Goal: Information Seeking & Learning: Learn about a topic

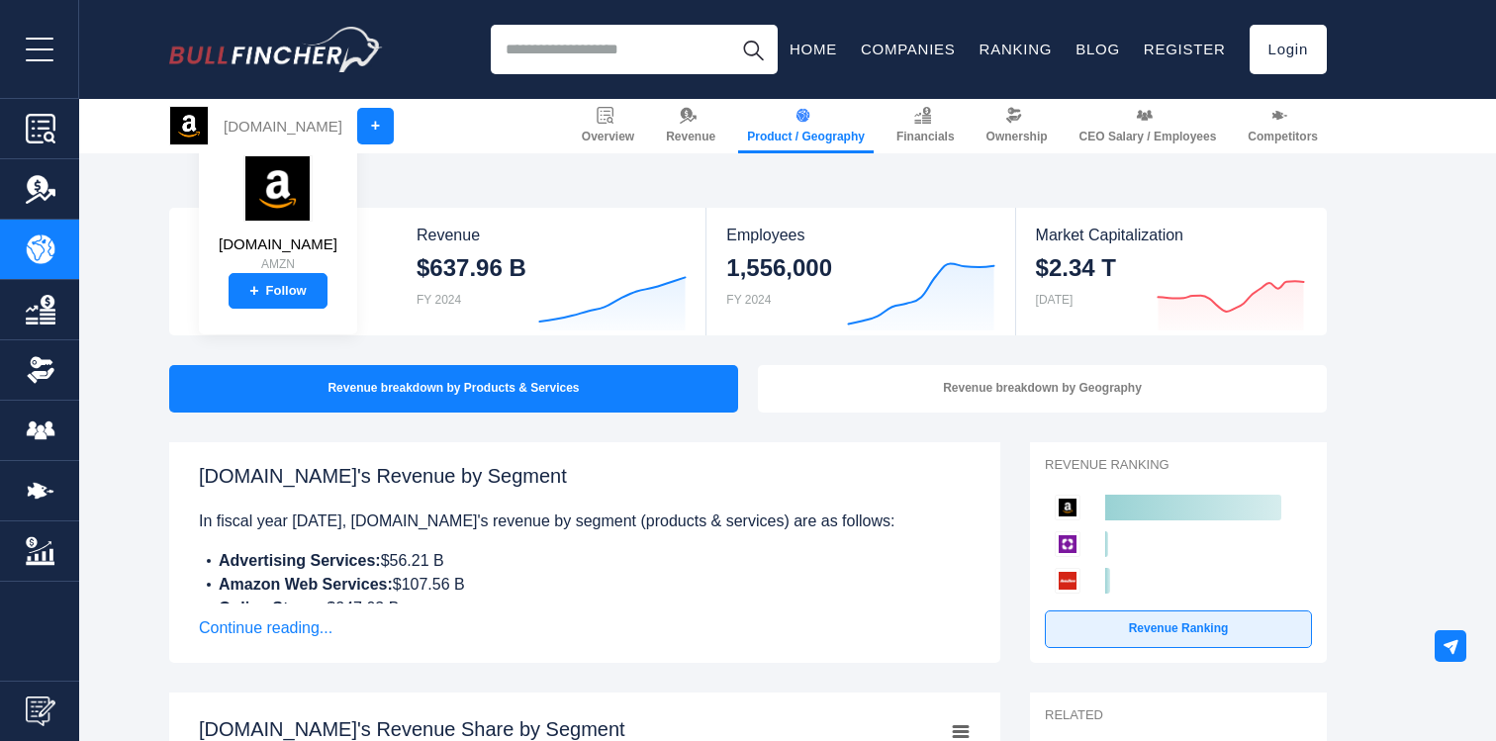
scroll to position [273, 0]
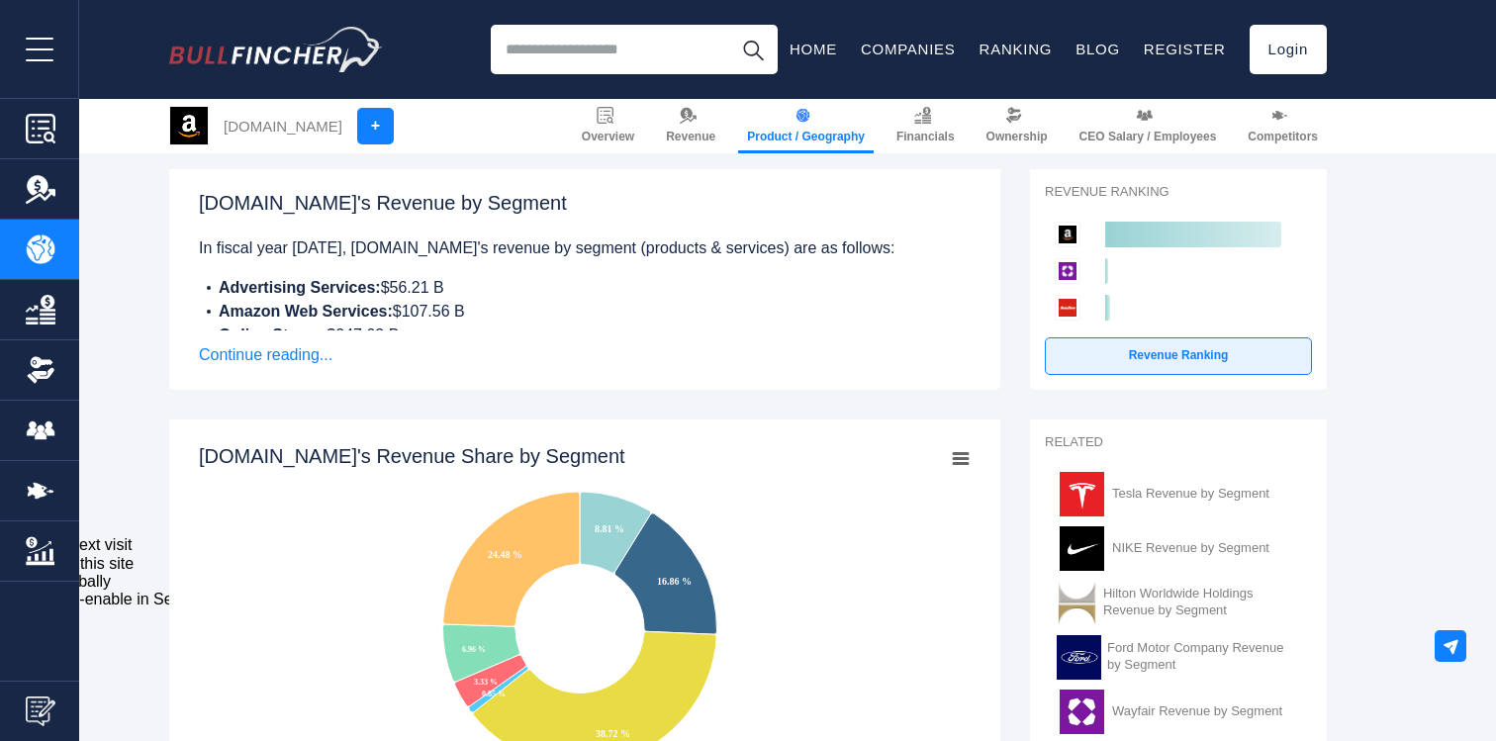
click at [284, 365] on span "Continue reading..." at bounding box center [585, 355] width 772 height 24
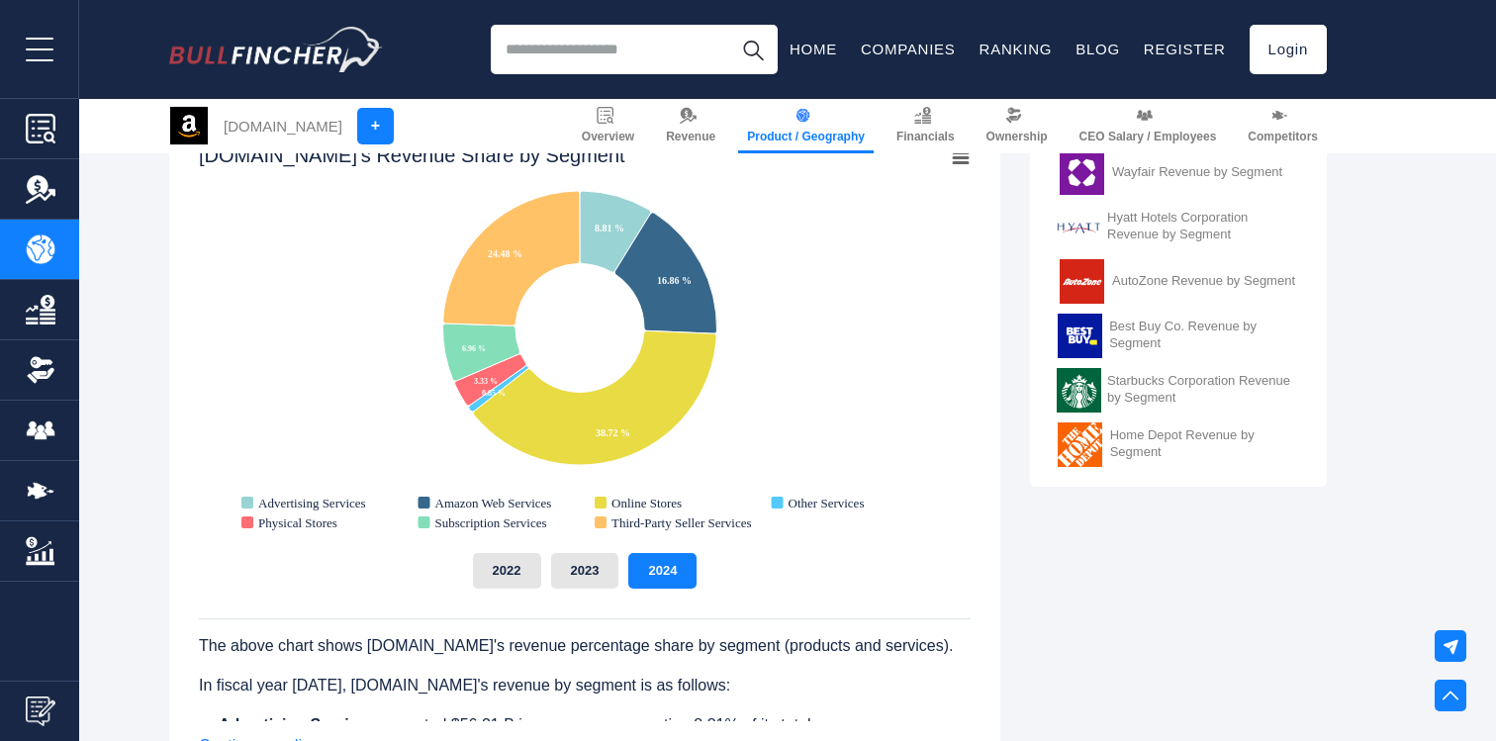
scroll to position [819, 0]
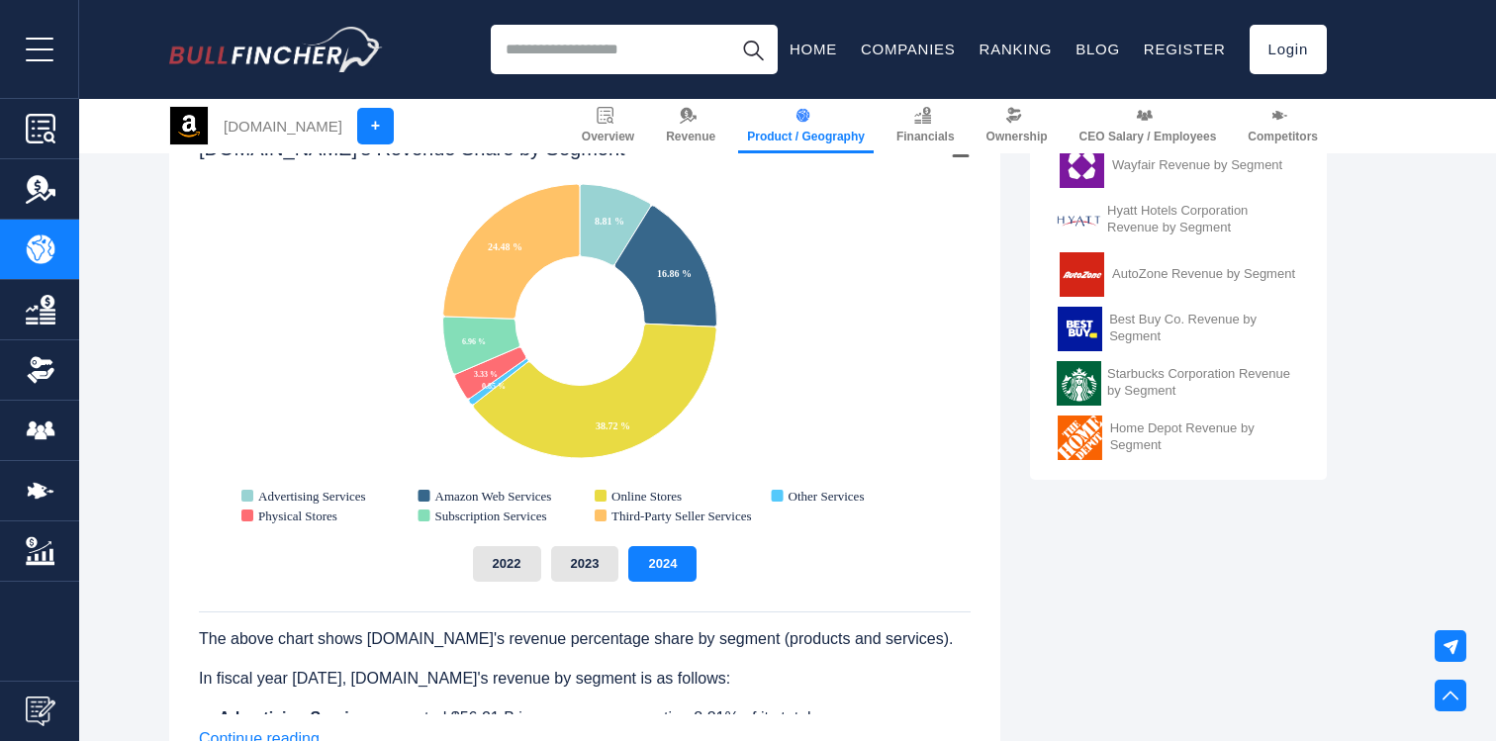
click at [571, 587] on div "The above chart shows [DOMAIN_NAME]'s revenue percentage share by segment (prod…" at bounding box center [585, 648] width 772 height 133
click at [587, 574] on button "2023" at bounding box center [585, 564] width 68 height 36
click at [518, 559] on button "2022" at bounding box center [507, 564] width 68 height 36
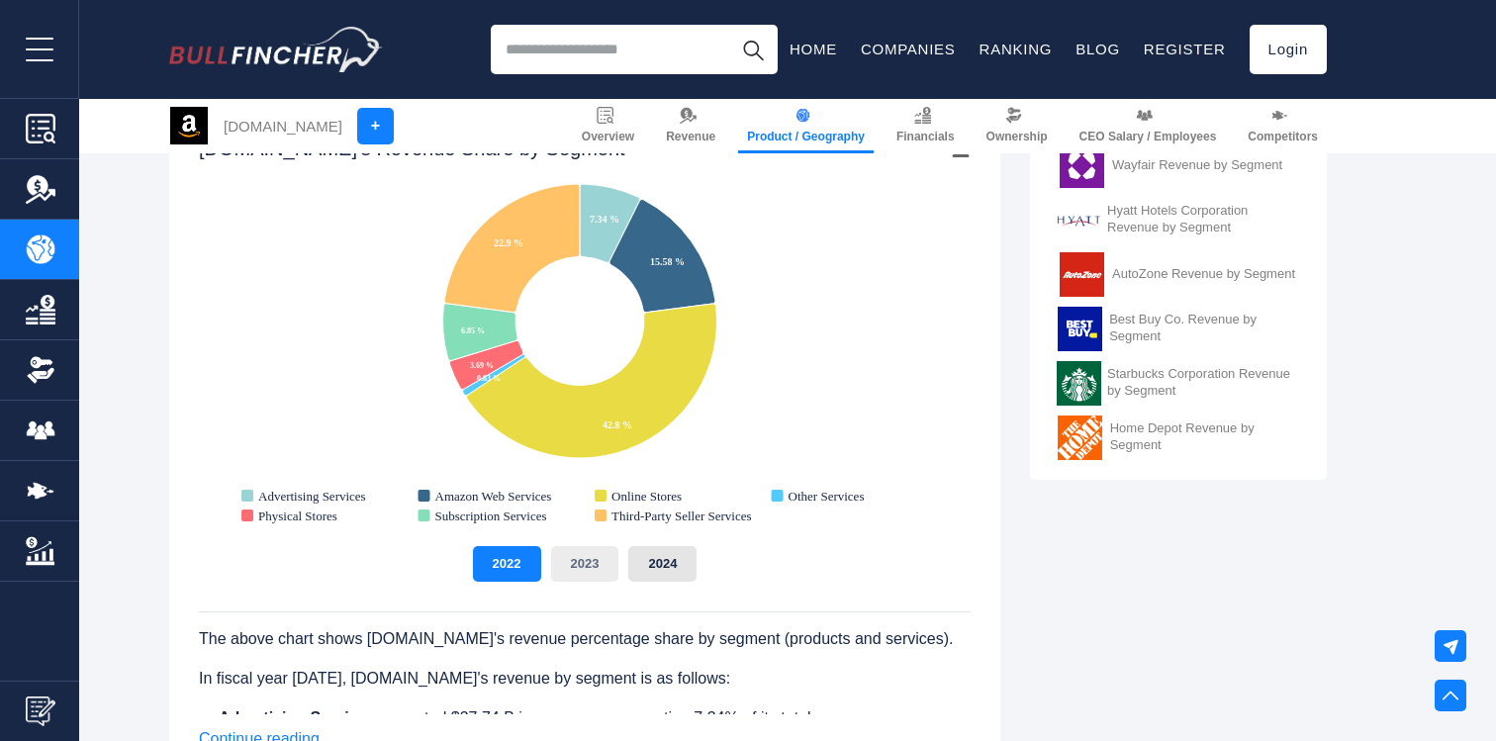
click at [565, 565] on button "2023" at bounding box center [585, 564] width 68 height 36
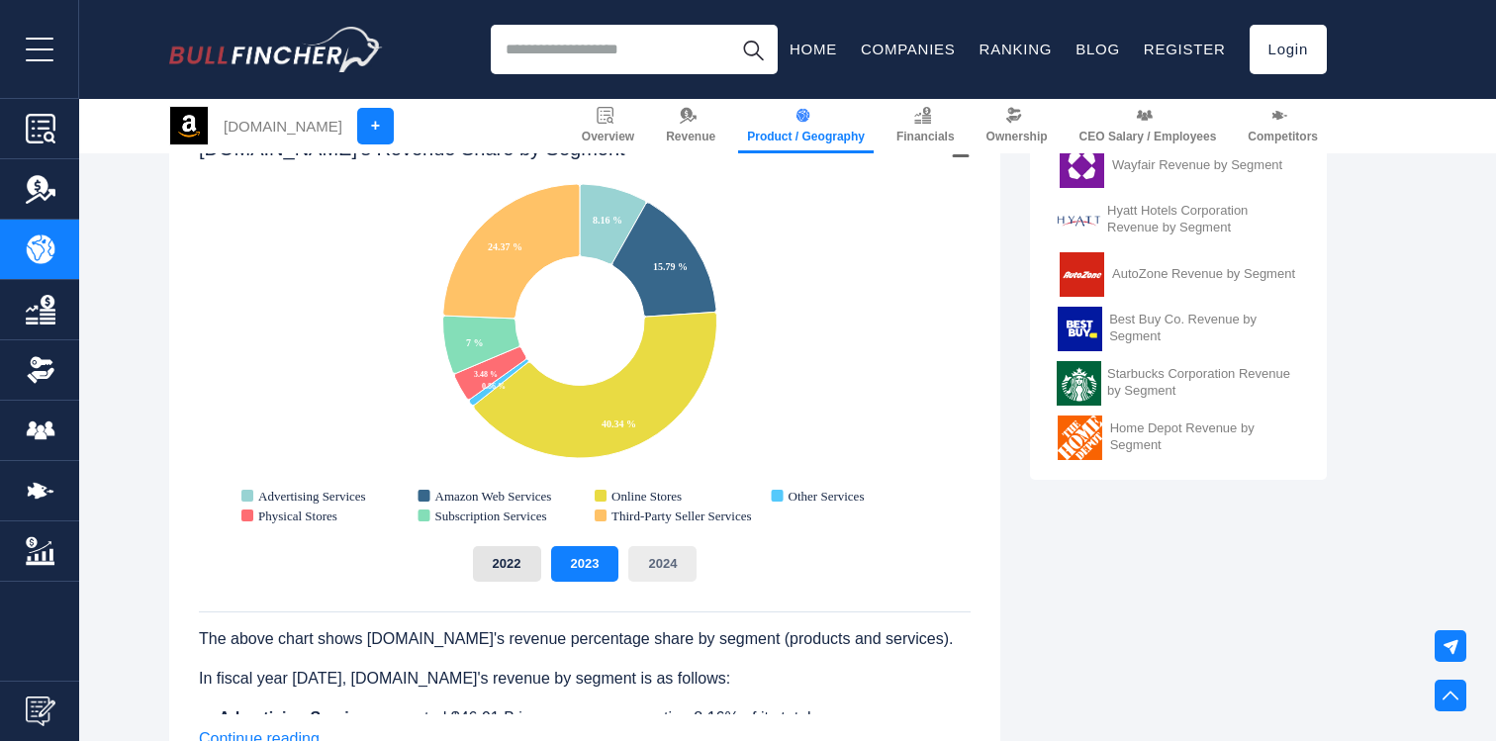
click at [642, 574] on button "2024" at bounding box center [662, 564] width 68 height 36
click at [585, 560] on button "2023" at bounding box center [585, 564] width 68 height 36
click at [520, 553] on button "2022" at bounding box center [507, 564] width 68 height 36
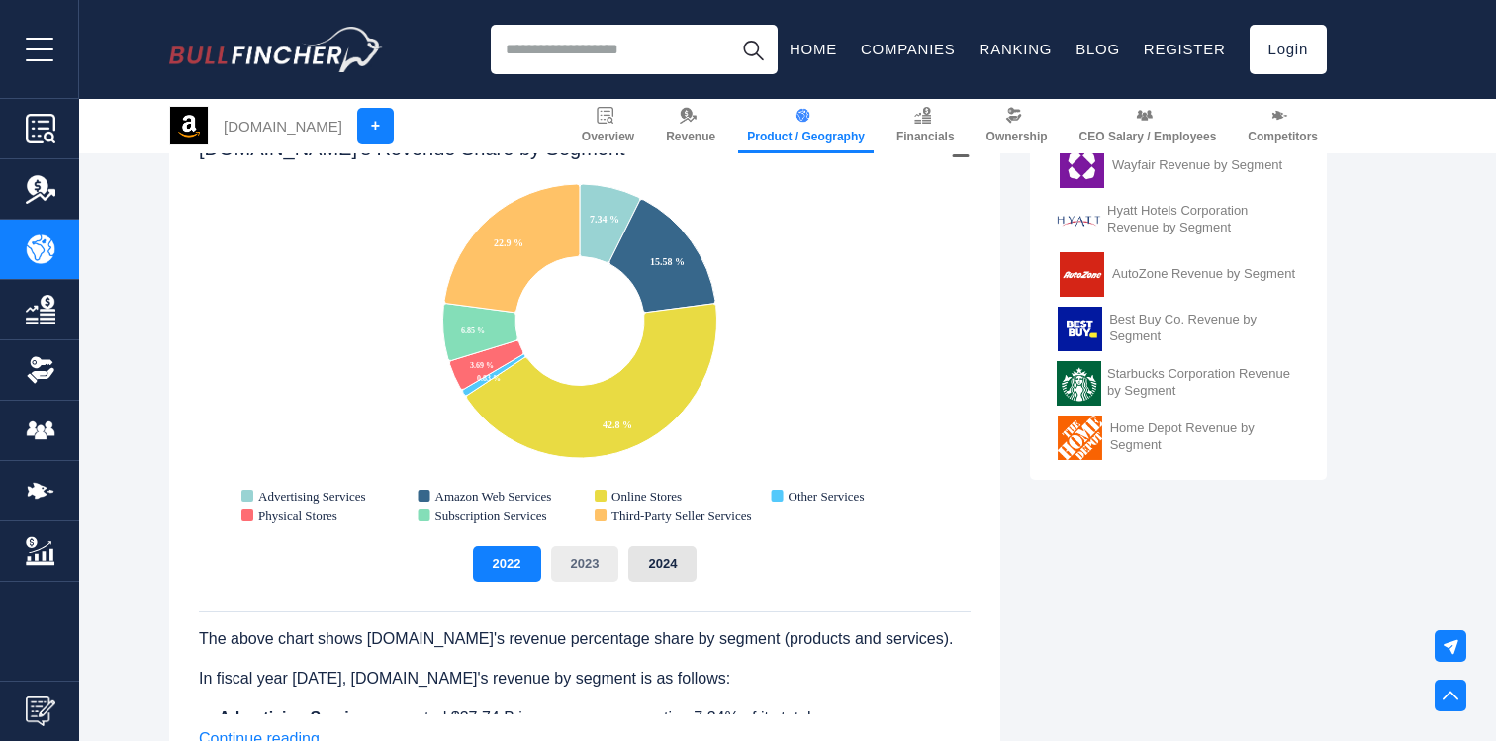
click at [590, 553] on button "2023" at bounding box center [585, 564] width 68 height 36
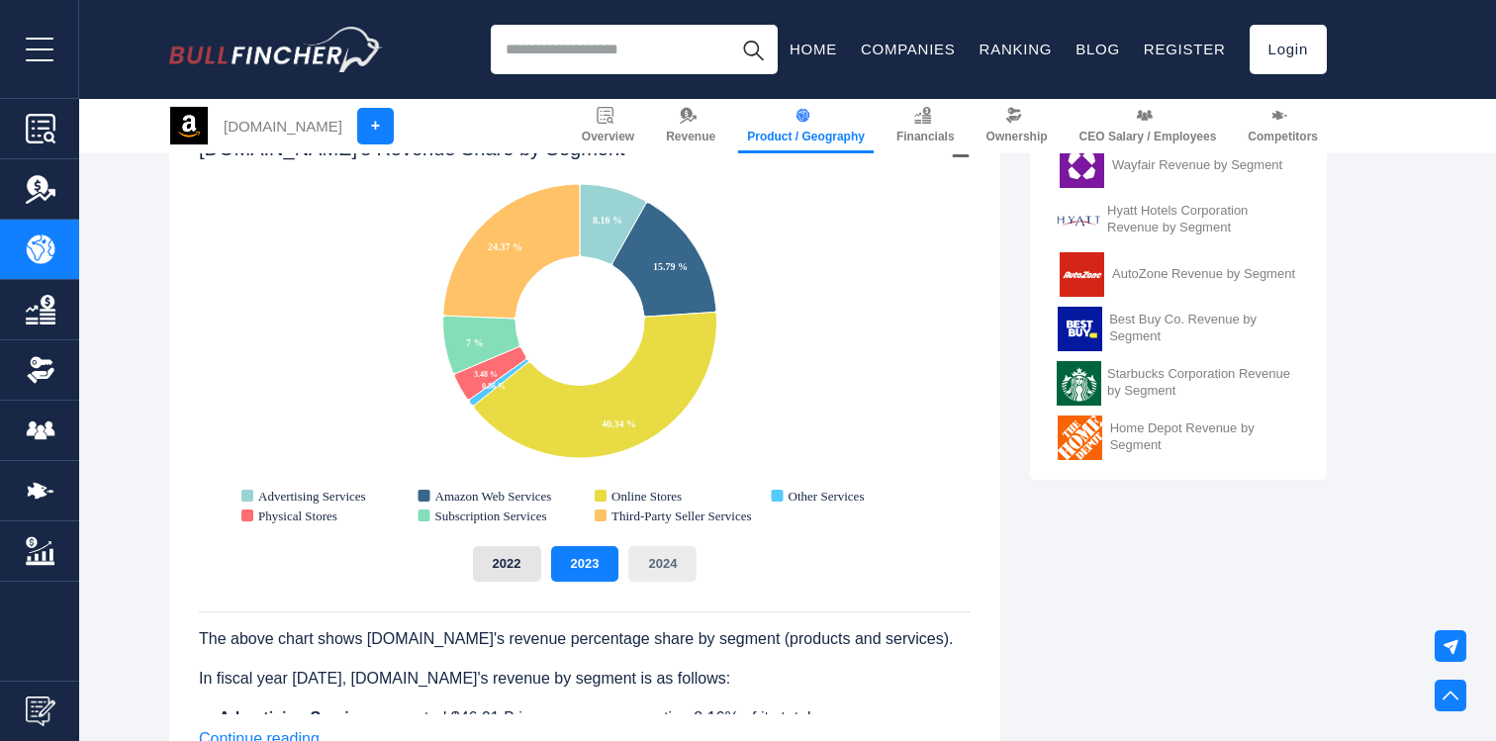
click at [651, 561] on button "2024" at bounding box center [662, 564] width 68 height 36
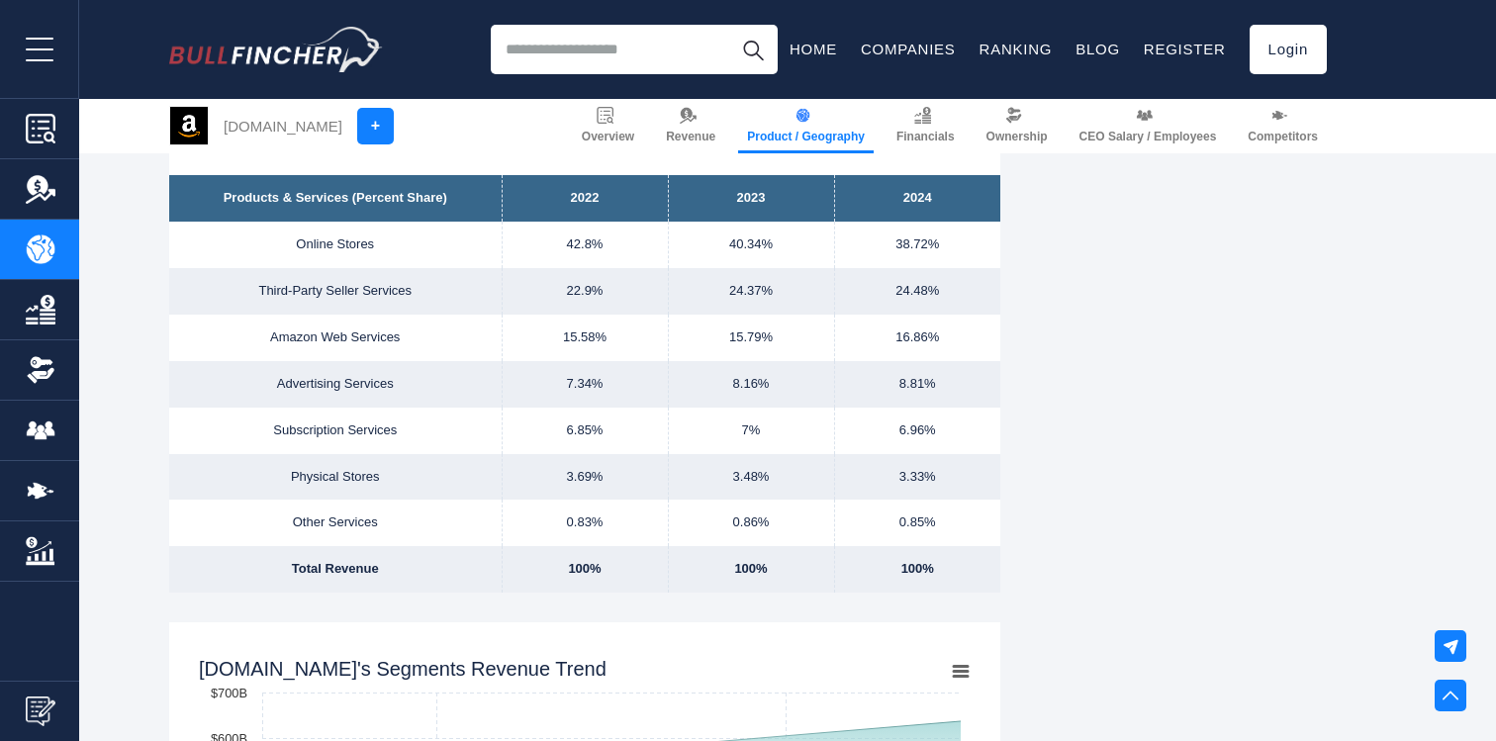
scroll to position [1516, 0]
